Goal: Obtain resource: Obtain resource

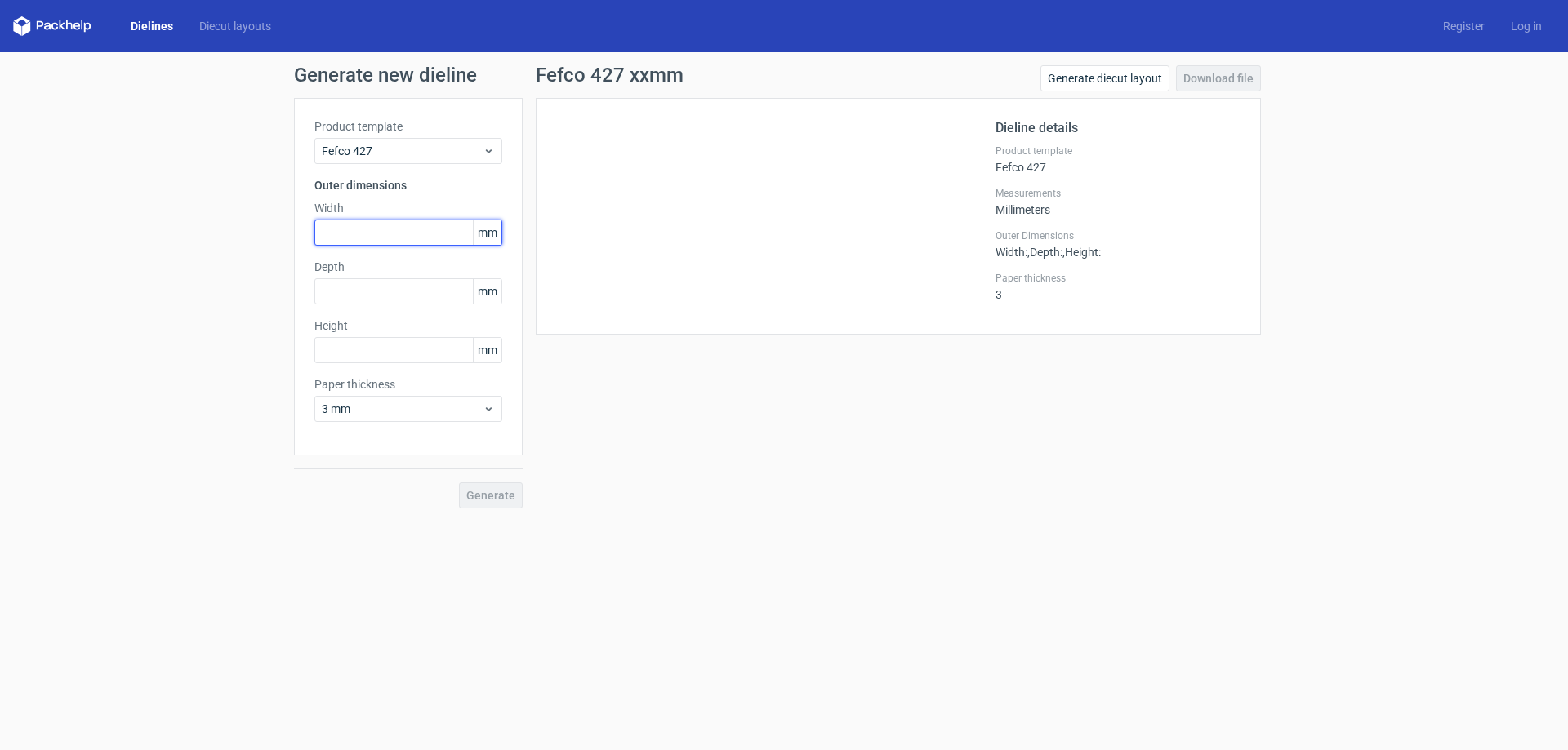
click at [423, 233] on input "text" at bounding box center [408, 233] width 188 height 26
click at [431, 200] on label "Width" at bounding box center [408, 208] width 188 height 16
click at [457, 137] on div "Product template Fefco 427" at bounding box center [408, 141] width 188 height 46
click at [1508, 27] on link "Log in" at bounding box center [1526, 25] width 57 height 16
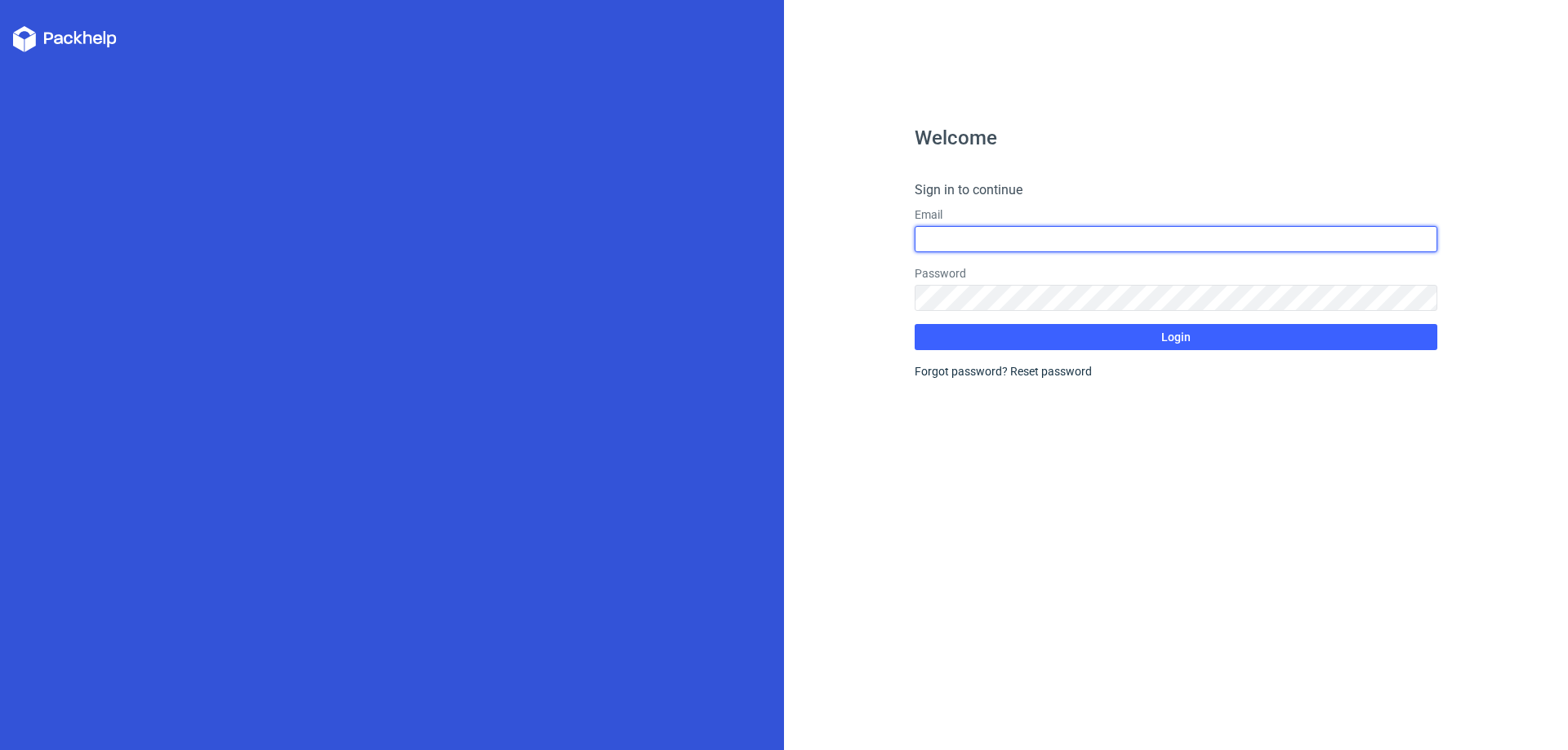
type input "[EMAIL_ADDRESS][DOMAIN_NAME]"
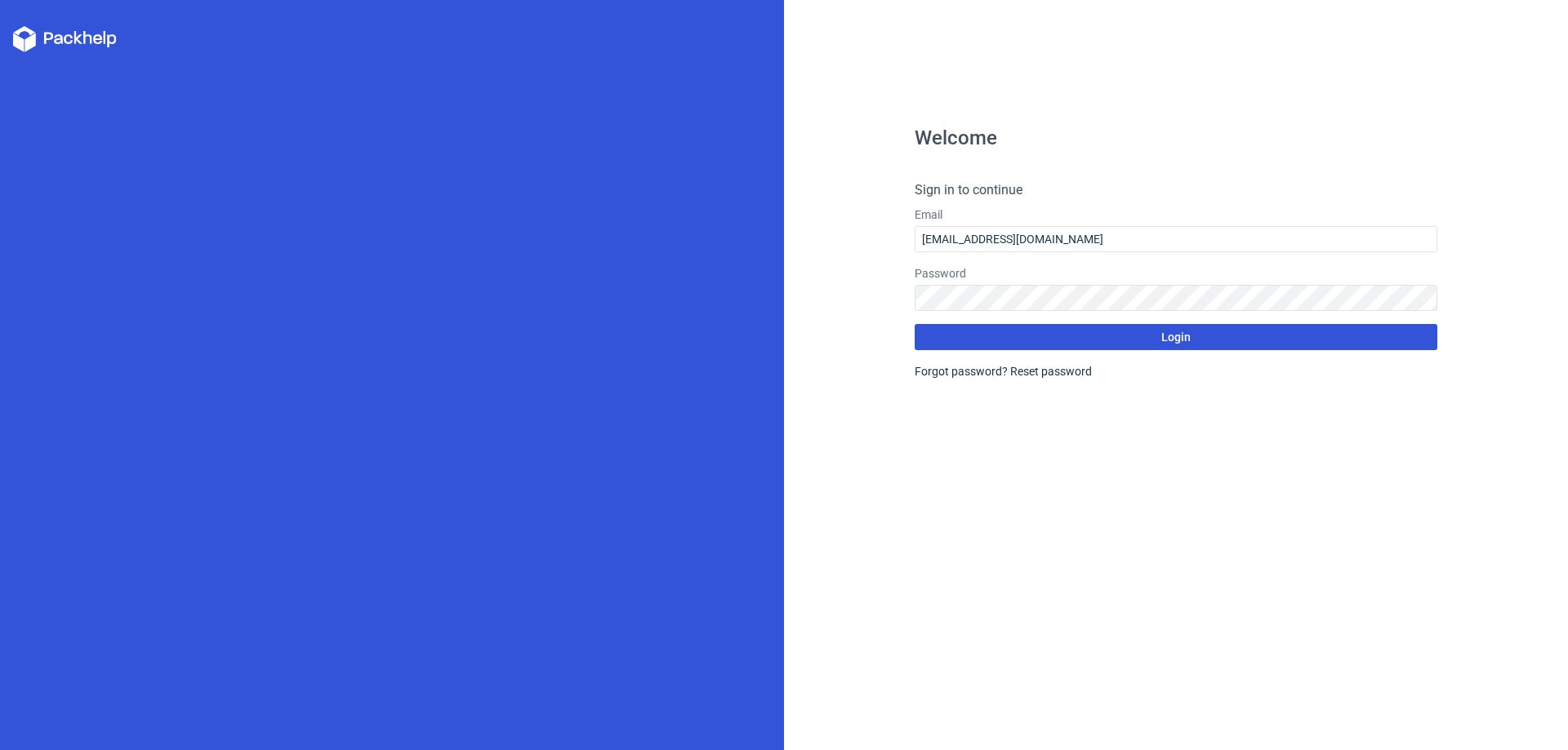
click at [1006, 338] on button "Login" at bounding box center [1176, 337] width 523 height 26
click at [1010, 332] on button "Login" at bounding box center [1176, 337] width 523 height 26
